Goal: Complete application form: Complete application form

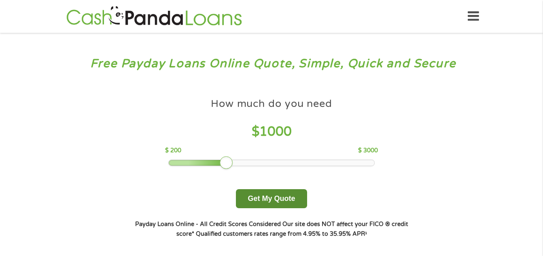
click at [270, 197] on button "Get My Quote" at bounding box center [271, 198] width 71 height 19
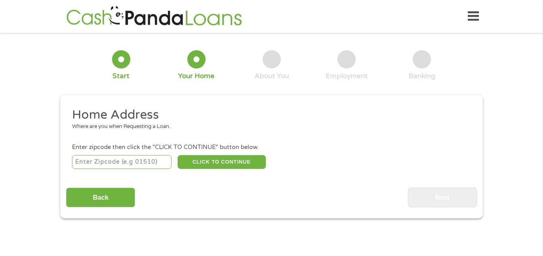
click at [132, 164] on input "number" at bounding box center [122, 162] width 100 height 14
type input "30224"
select select "[US_STATE]"
click at [212, 163] on button "CLICK TO CONTINUE" at bounding box center [222, 162] width 88 height 14
type input "30224"
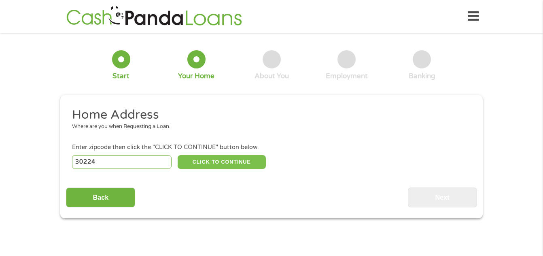
type input "[PERSON_NAME]"
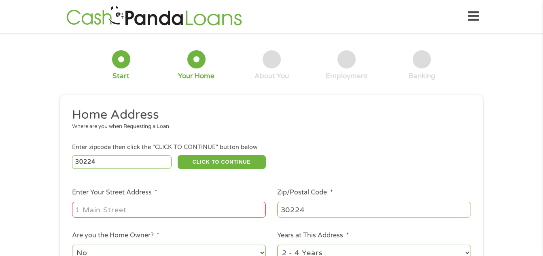
click at [202, 210] on input "Enter Your Street Address *" at bounding box center [169, 208] width 194 height 15
type input "[STREET_ADDRESS]"
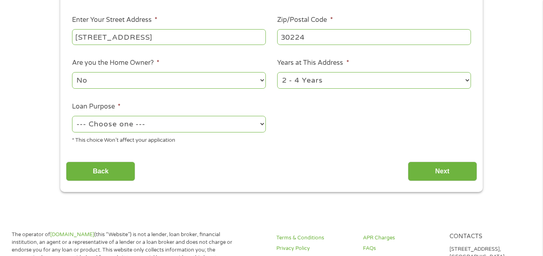
scroll to position [183, 0]
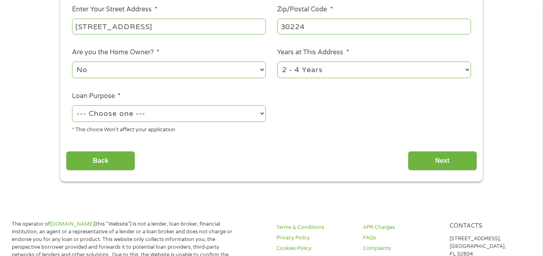
click at [235, 71] on select "No Yes" at bounding box center [169, 69] width 194 height 17
select select "yes"
click at [72, 61] on select "No Yes" at bounding box center [169, 69] width 194 height 17
click at [212, 114] on select "--- Choose one --- Pay Bills Debt Consolidation Home Improvement Major Purchase…" at bounding box center [169, 113] width 194 height 17
select select "shorttermcash"
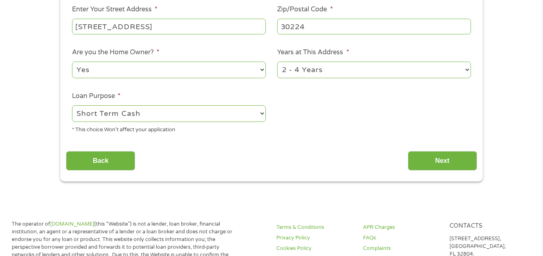
click at [72, 105] on select "--- Choose one --- Pay Bills Debt Consolidation Home Improvement Major Purchase…" at bounding box center [169, 113] width 194 height 17
click at [455, 162] on input "Next" at bounding box center [442, 161] width 69 height 20
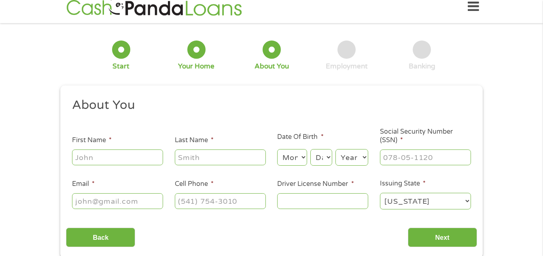
scroll to position [0, 0]
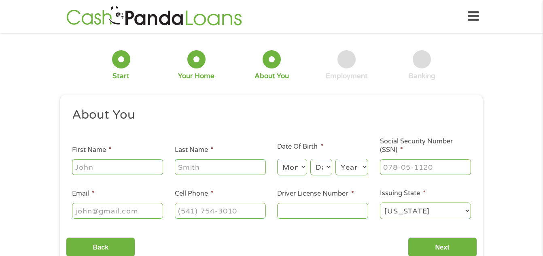
click at [149, 169] on input "First Name *" at bounding box center [117, 166] width 91 height 15
type input "[PERSON_NAME]"
type input "[PHONE_NUMBER]"
click at [419, 170] on input "___-__-____" at bounding box center [425, 166] width 91 height 15
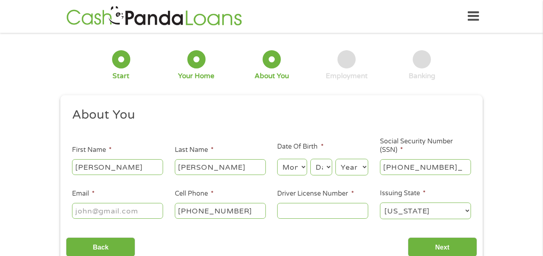
type input "416-11-6676"
click at [349, 215] on input "Driver License Number *" at bounding box center [322, 210] width 91 height 15
type input "051926296"
click at [143, 209] on input "Email *" at bounding box center [117, 210] width 91 height 15
type input "[EMAIL_ADDRESS][DOMAIN_NAME]"
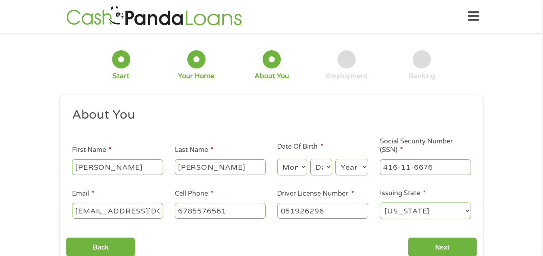
type input "[PHONE_NUMBER]"
click at [294, 169] on select "Month 1 2 3 4 5 6 7 8 9 10 11 12" at bounding box center [292, 167] width 30 height 17
select select "12"
click at [277, 159] on select "Month 1 2 3 4 5 6 7 8 9 10 11 12" at bounding box center [292, 167] width 30 height 17
click at [316, 168] on select "Day 1 2 3 4 5 6 7 8 9 10 11 12 13 14 15 16 17 18 19 20 21 22 23 24 25 26 27 28 …" at bounding box center [321, 167] width 22 height 17
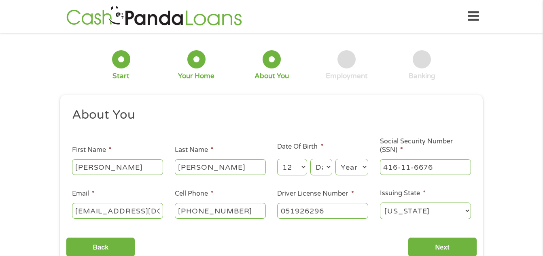
select select "5"
click at [310, 159] on select "Day 1 2 3 4 5 6 7 8 9 10 11 12 13 14 15 16 17 18 19 20 21 22 23 24 25 26 27 28 …" at bounding box center [321, 167] width 22 height 17
click at [355, 169] on select "Year [DATE] 2006 2005 2004 2003 2002 2001 2000 1999 1998 1997 1996 1995 1994 19…" at bounding box center [351, 167] width 33 height 17
select select "1964"
click at [335, 159] on select "Year [DATE] 2006 2005 2004 2003 2002 2001 2000 1999 1998 1997 1996 1995 1994 19…" at bounding box center [351, 167] width 33 height 17
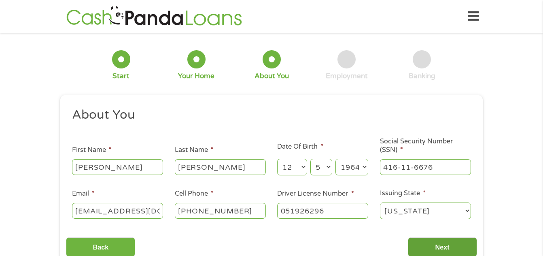
click at [438, 248] on input "Next" at bounding box center [442, 247] width 69 height 20
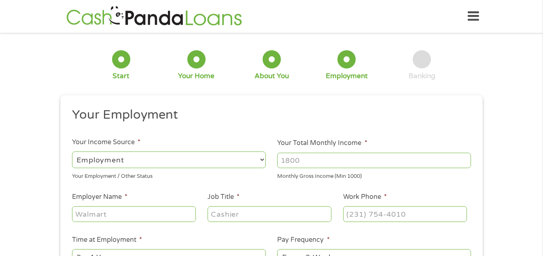
click at [223, 159] on select "--- Choose one --- Employment [DEMOGRAPHIC_DATA] Benefits" at bounding box center [169, 159] width 194 height 17
click at [72, 151] on select "--- Choose one --- Employment [DEMOGRAPHIC_DATA] Benefits" at bounding box center [169, 159] width 194 height 17
click at [311, 163] on input "Your Total Monthly Income *" at bounding box center [374, 159] width 194 height 15
type input "5300"
click at [163, 216] on input "Employer Name *" at bounding box center [134, 213] width 124 height 15
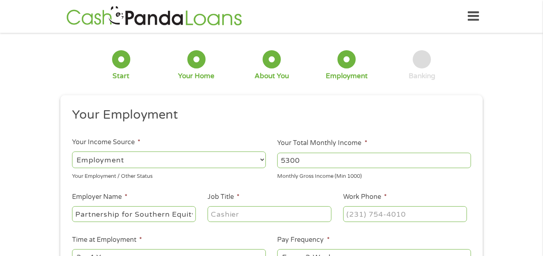
scroll to position [0, 3]
type input "Partnership for Southern Equity"
click at [235, 211] on input "Job Title *" at bounding box center [269, 213] width 124 height 15
type input "Communications Manager"
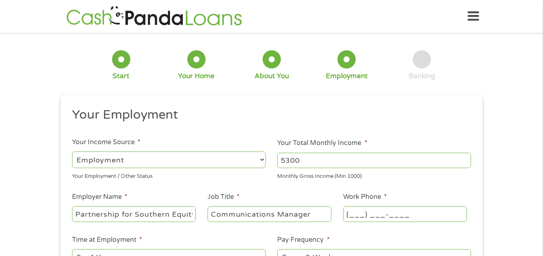
click at [362, 217] on input "(___) ___-____" at bounding box center [405, 213] width 124 height 15
click at [349, 215] on input "(___) ___-____" at bounding box center [405, 213] width 124 height 15
type input "[PHONE_NUMBER]"
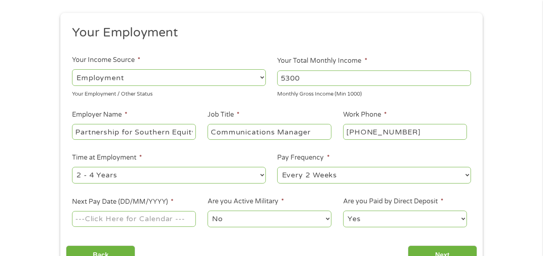
scroll to position [85, 0]
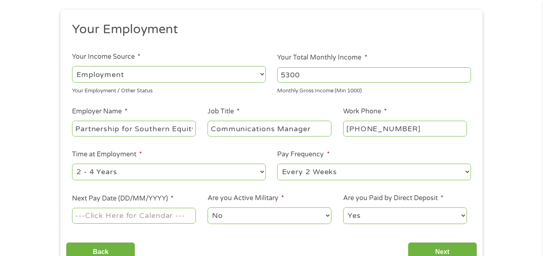
click at [197, 175] on select "--- Choose one --- 1 Year or less 1 - 2 Years 2 - 4 Years Over 4 Years" at bounding box center [169, 171] width 194 height 17
select select "60months"
click at [72, 163] on select "--- Choose one --- 1 Year or less 1 - 2 Years 2 - 4 Years Over 4 Years" at bounding box center [169, 171] width 194 height 17
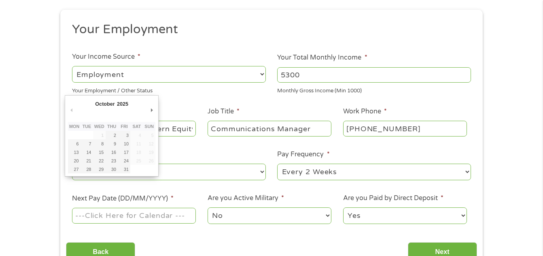
click at [163, 219] on input "Next Pay Date (DD/MM/YYYY) *" at bounding box center [134, 214] width 124 height 15
type input "[DATE]"
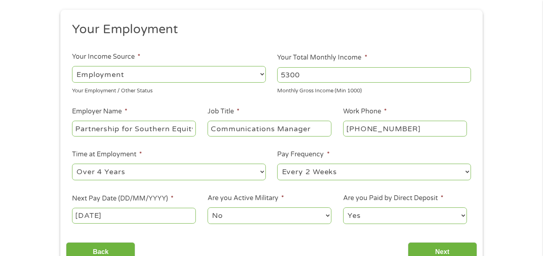
click at [393, 216] on select "Yes No" at bounding box center [405, 215] width 124 height 17
click at [436, 249] on input "Next" at bounding box center [442, 252] width 69 height 20
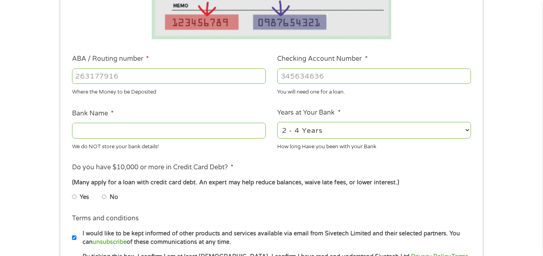
scroll to position [220, 0]
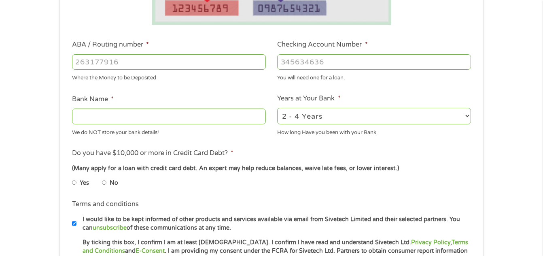
click at [178, 62] on input "ABA / Routing number *" at bounding box center [169, 61] width 194 height 15
type input "314972853"
type input "WOODFOREST NATIONAL BANK"
type input "314972853"
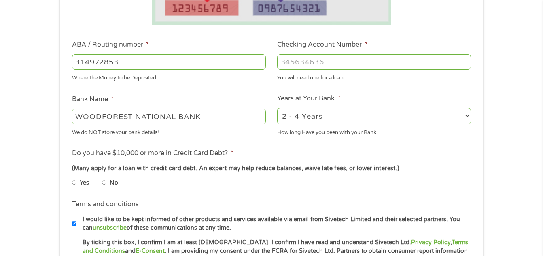
click at [290, 67] on input "Checking Account Number *" at bounding box center [374, 61] width 194 height 15
type input "8289033170"
click at [104, 183] on input "No" at bounding box center [104, 182] width 5 height 13
radio input "true"
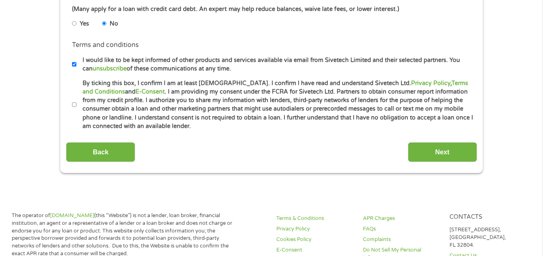
scroll to position [385, 0]
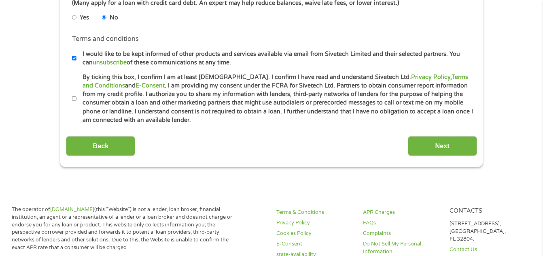
click at [76, 98] on input "By ticking this box, I confirm I am at least [DEMOGRAPHIC_DATA]. I confirm I ha…" at bounding box center [74, 98] width 5 height 13
checkbox input "true"
click at [73, 59] on input "I would like to be kept informed of other products and services available via e…" at bounding box center [74, 58] width 5 height 13
checkbox input "false"
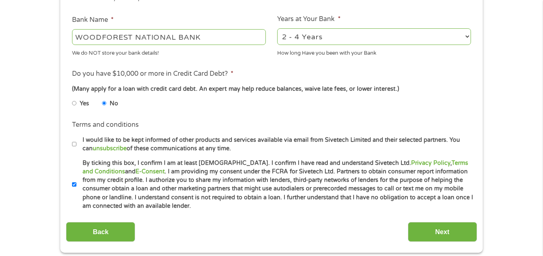
scroll to position [295, 0]
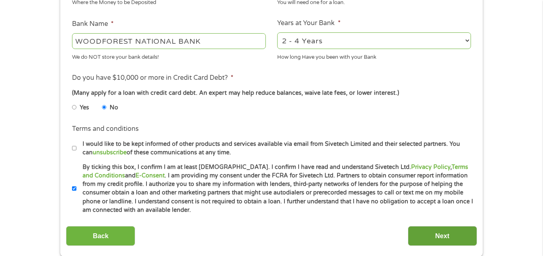
click at [433, 236] on input "Next" at bounding box center [442, 236] width 69 height 20
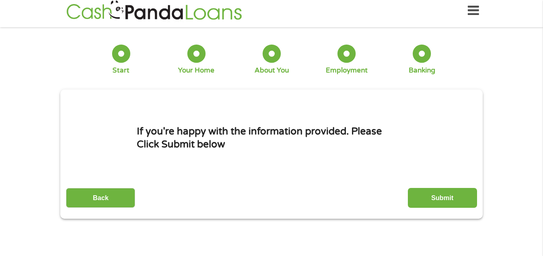
scroll to position [0, 0]
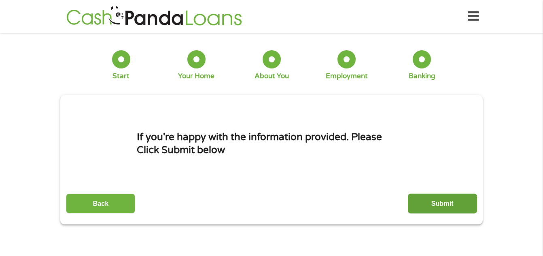
click at [447, 203] on input "Submit" at bounding box center [442, 203] width 69 height 20
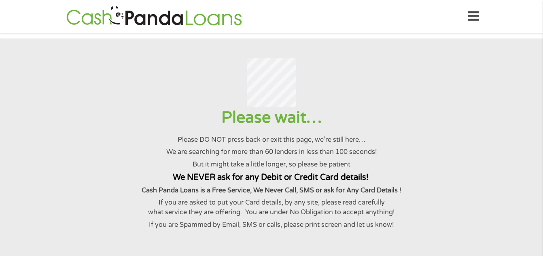
click at [447, 203] on p "If you are asked to put your Card details, by any site, please read carefully w…" at bounding box center [271, 207] width 523 height 20
